Goal: Information Seeking & Learning: Learn about a topic

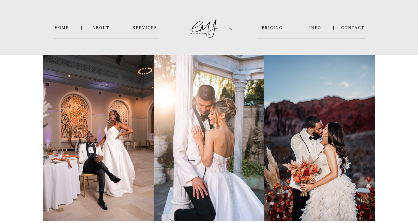
click at [319, 27] on nav "INFO" at bounding box center [315, 28] width 27 height 4
click at [311, 42] on b "VIDEO" at bounding box center [310, 42] width 14 height 4
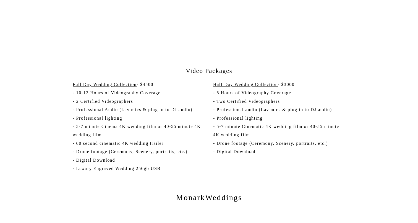
scroll to position [1012, 0]
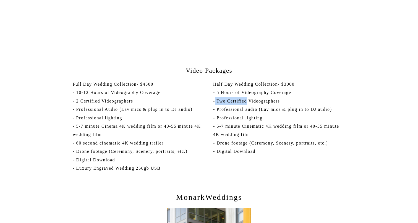
drag, startPoint x: 215, startPoint y: 95, endPoint x: 247, endPoint y: 95, distance: 32.1
click at [247, 95] on p "Half Day Wedding Collection - $3000 - 5 Hours of Videography Coverage - Two Cer…" at bounding box center [279, 123] width 133 height 87
drag, startPoint x: 216, startPoint y: 92, endPoint x: 299, endPoint y: 95, distance: 83.4
click at [299, 95] on p "Half Day Wedding Collection - $3000 - 5 Hours of Videography Coverage - Two Cer…" at bounding box center [279, 123] width 133 height 87
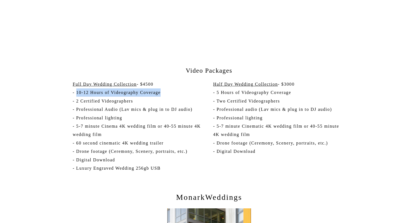
drag, startPoint x: 76, startPoint y: 93, endPoint x: 163, endPoint y: 95, distance: 87.2
click at [163, 95] on p "Full Day Wedding Collection - $4500 - 10-12 Hours of Videography Coverage - 2 C…" at bounding box center [138, 127] width 130 height 94
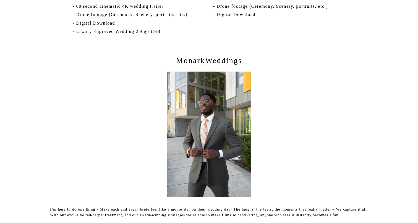
scroll to position [1148, 0]
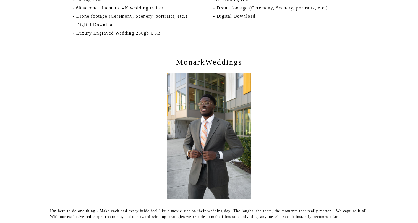
click at [206, 62] on p "MonarkWeddings" at bounding box center [209, 64] width 169 height 14
